Goal: Find specific page/section: Find specific page/section

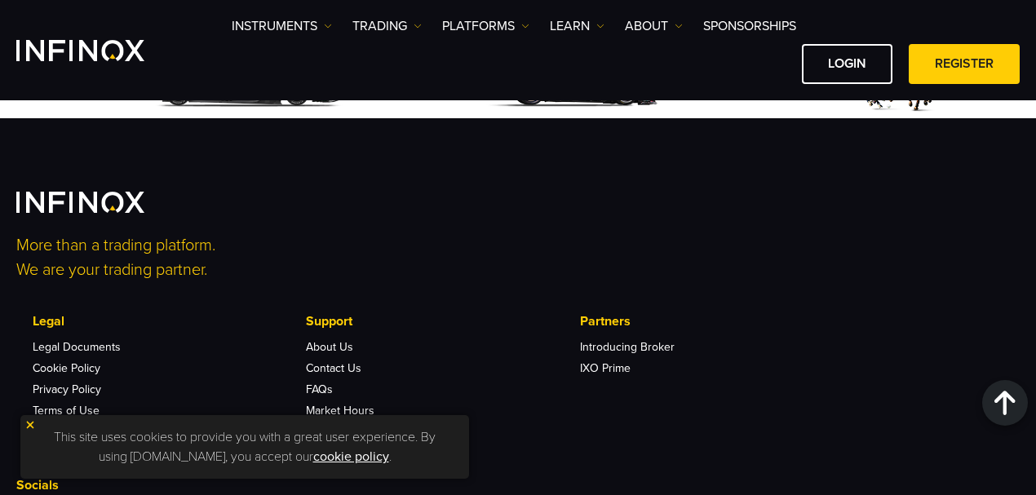
click at [334, 361] on link "Contact Us" at bounding box center [333, 368] width 55 height 14
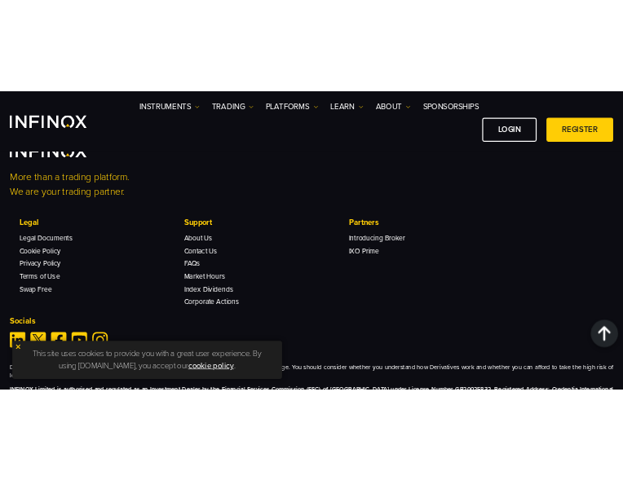
scroll to position [5471, 0]
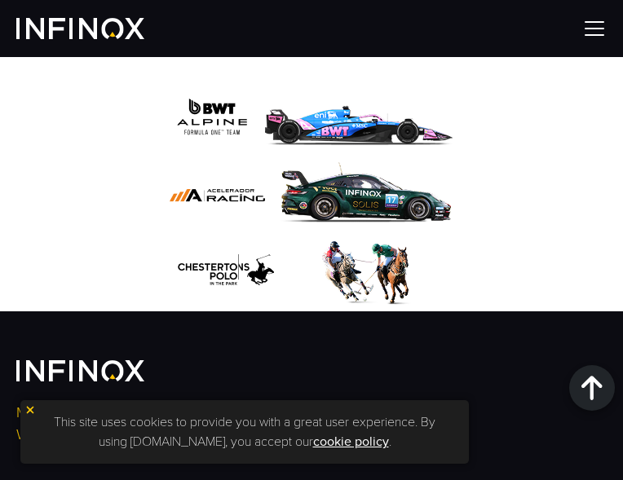
drag, startPoint x: 204, startPoint y: 190, endPoint x: 215, endPoint y: 187, distance: 11.9
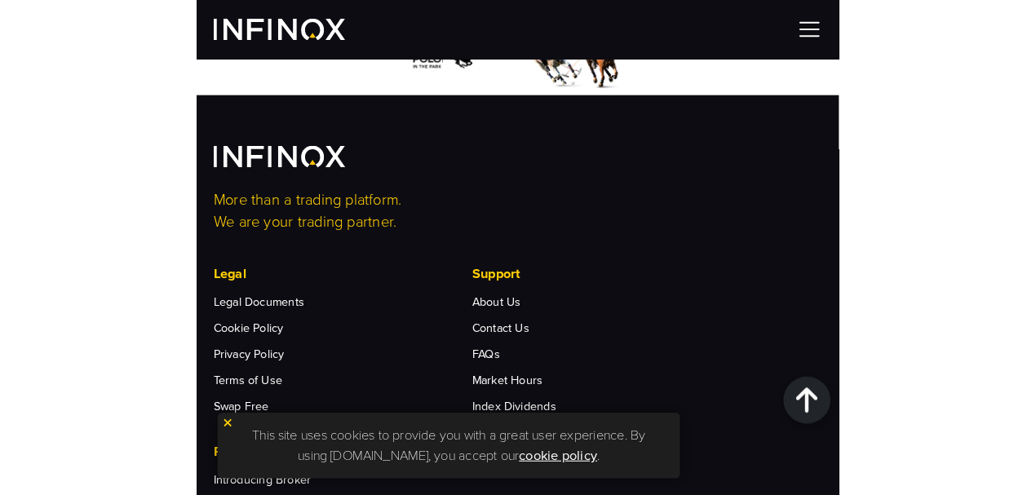
scroll to position [5607, 0]
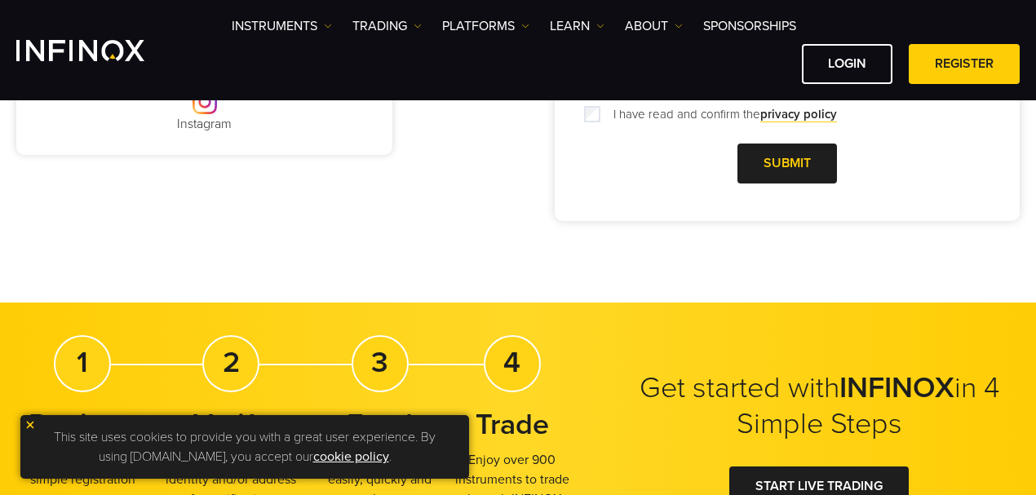
scroll to position [475, 0]
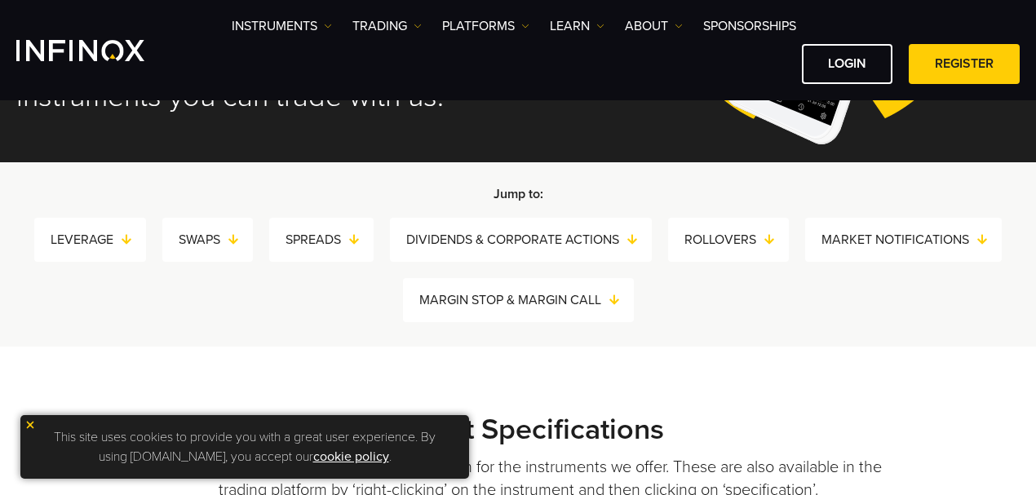
scroll to position [316, 0]
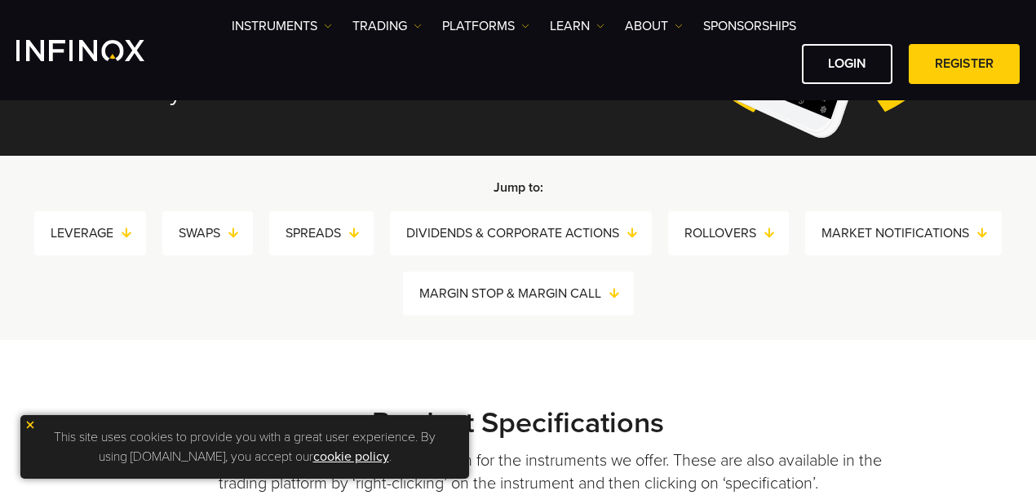
click at [412, 319] on div "Jump to: LEVERAGE SWAPS SPREADS DIVIDENDS & CORPORATE ACTIONS ROLLOVERS MARKET …" at bounding box center [518, 248] width 1036 height 184
click at [577, 320] on div "Jump to: LEVERAGE SWAPS SPREADS DIVIDENDS & CORPORATE ACTIONS ROLLOVERS MARKET …" at bounding box center [518, 248] width 1036 height 184
